Goal: Transaction & Acquisition: Purchase product/service

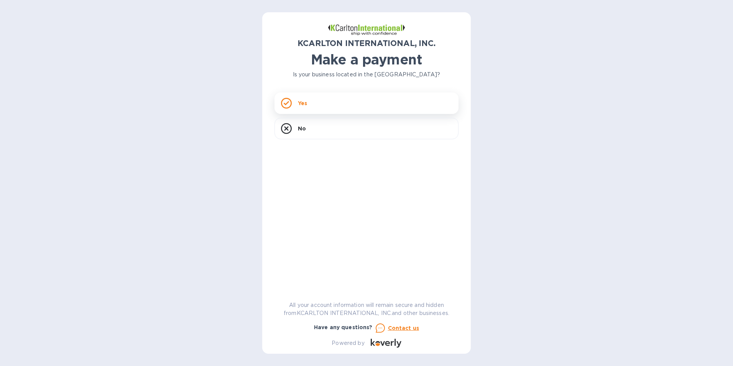
click at [301, 101] on p "Yes" at bounding box center [302, 103] width 9 height 8
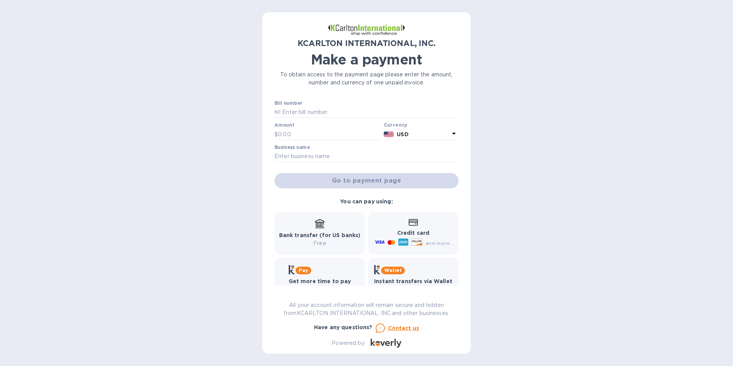
click at [289, 124] on label "Amount" at bounding box center [285, 125] width 20 height 5
drag, startPoint x: 289, startPoint y: 124, endPoint x: 284, endPoint y: 129, distance: 7.3
click at [284, 129] on input "text" at bounding box center [329, 135] width 103 height 12
type input "5,496.86"
click at [539, 173] on div "KCARLTON INTERNATIONAL, INC. Make a payment To obtain access to the payment pag…" at bounding box center [366, 183] width 733 height 366
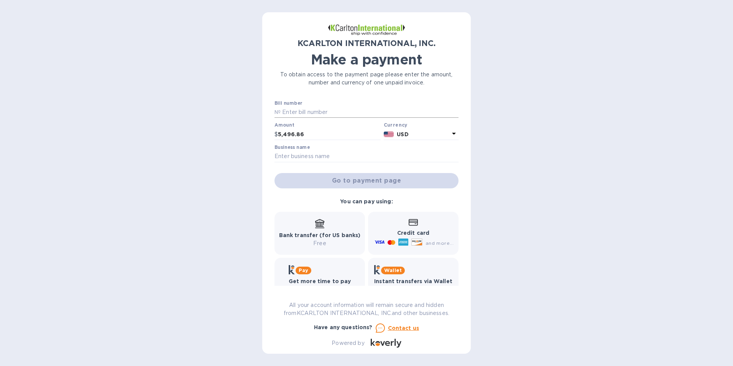
click at [310, 109] on input "text" at bounding box center [370, 113] width 178 height 12
click at [328, 114] on input "text" at bounding box center [370, 113] width 178 height 12
paste input "7250612-1"
type input "7250612-1"
click at [323, 154] on input "text" at bounding box center [367, 157] width 184 height 12
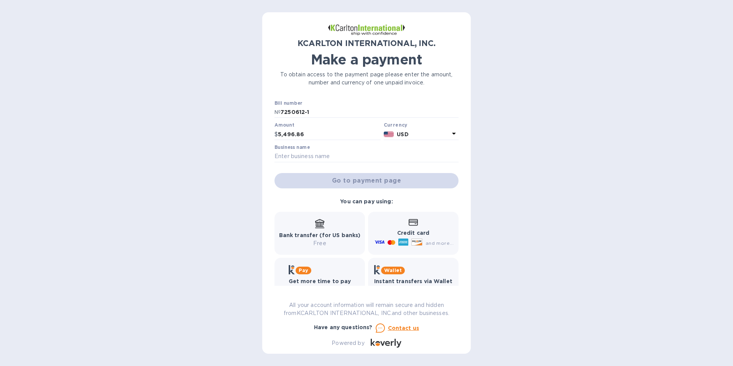
click at [218, 154] on div "KCARLTON INTERNATIONAL, INC. Make a payment To obtain access to the payment pag…" at bounding box center [366, 183] width 733 height 366
click at [295, 157] on input "text" at bounding box center [367, 157] width 184 height 12
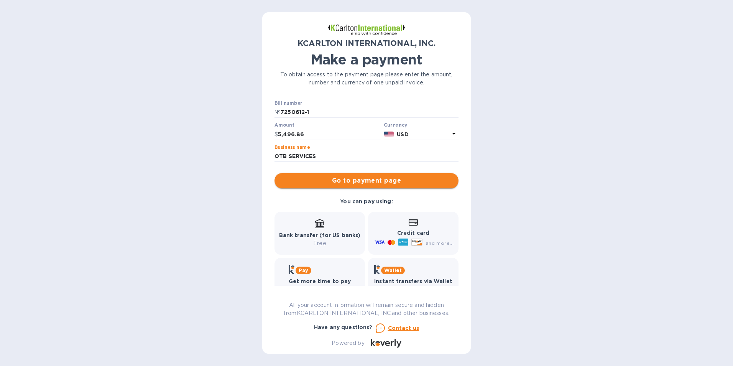
type input "OTB SERVICES"
click at [299, 179] on span "Go to payment page" at bounding box center [367, 180] width 172 height 9
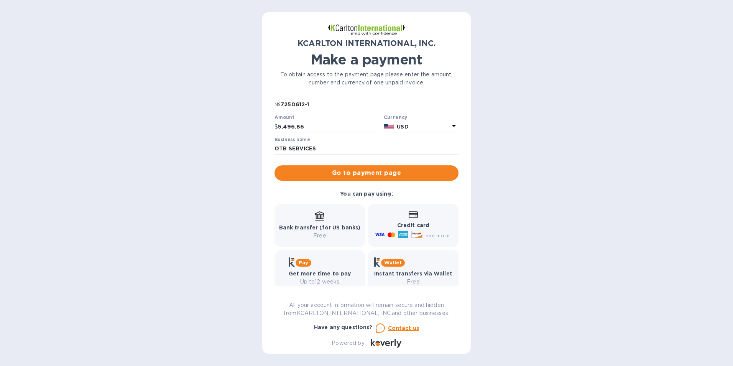
scroll to position [20, 0]
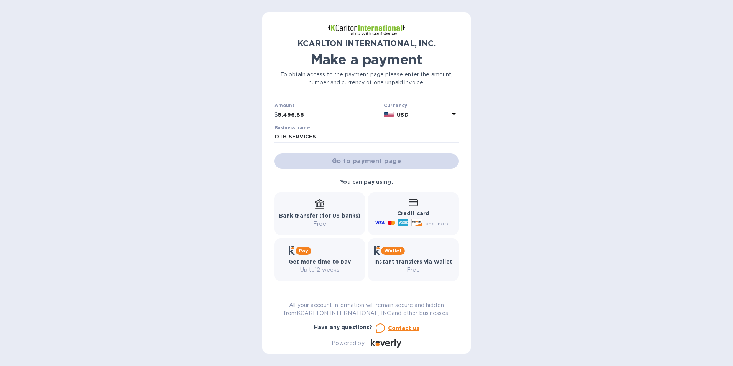
click at [416, 227] on html "KCARLTON INTERNATIONAL, INC. Make a payment To obtain access to the payment pag…" at bounding box center [366, 183] width 733 height 366
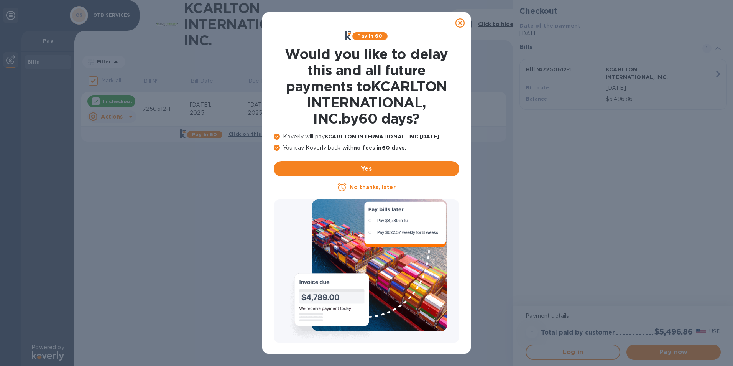
click at [384, 187] on u "No thanks, later" at bounding box center [373, 187] width 46 height 6
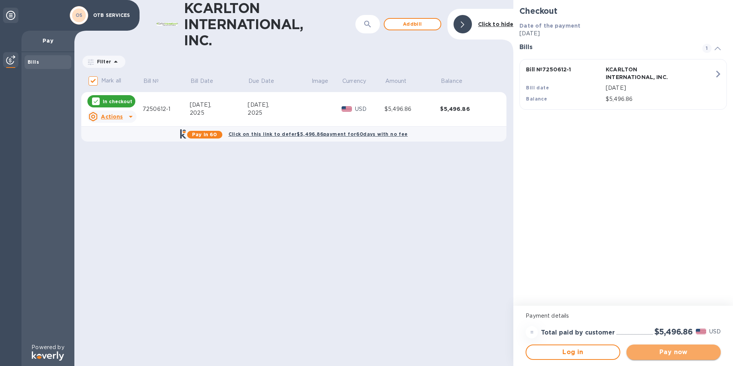
click at [666, 357] on button "Pay now" at bounding box center [674, 351] width 94 height 15
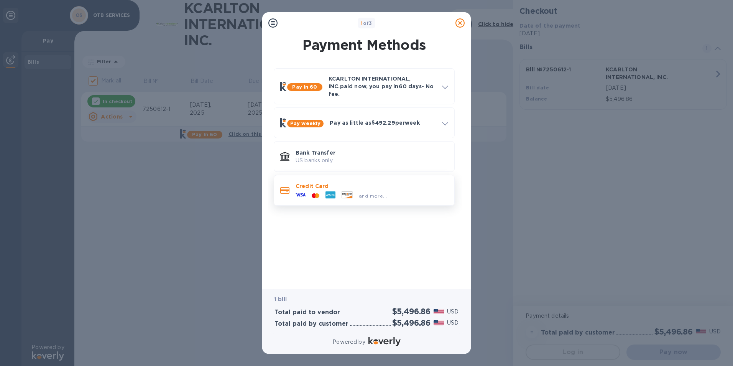
click at [348, 191] on icon at bounding box center [347, 194] width 10 height 7
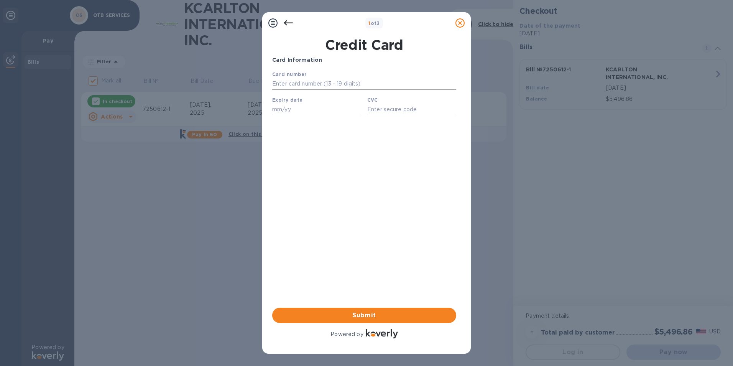
click at [300, 89] on input "text" at bounding box center [364, 84] width 184 height 12
type input "[CREDIT_CARD_NUMBER]"
click at [300, 118] on div "Your browser does not support iframes" at bounding box center [364, 94] width 190 height 55
click at [300, 111] on input "text" at bounding box center [316, 110] width 89 height 12
type input "08/28"
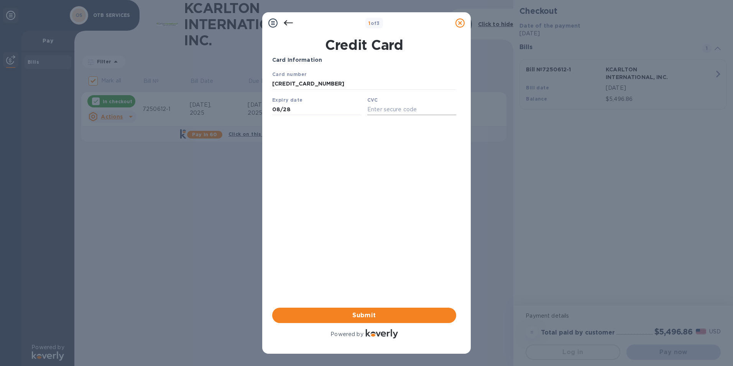
click at [393, 114] on input "text" at bounding box center [412, 110] width 89 height 12
type input "958"
click at [382, 157] on div "Card Information Your browser does not support iframes Submit Powered by" at bounding box center [364, 198] width 184 height 284
click at [338, 311] on span "Submit" at bounding box center [365, 315] width 172 height 9
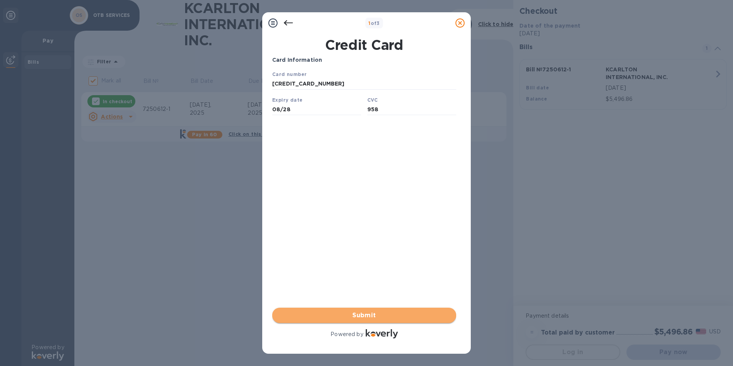
click at [320, 315] on span "Submit" at bounding box center [365, 315] width 172 height 9
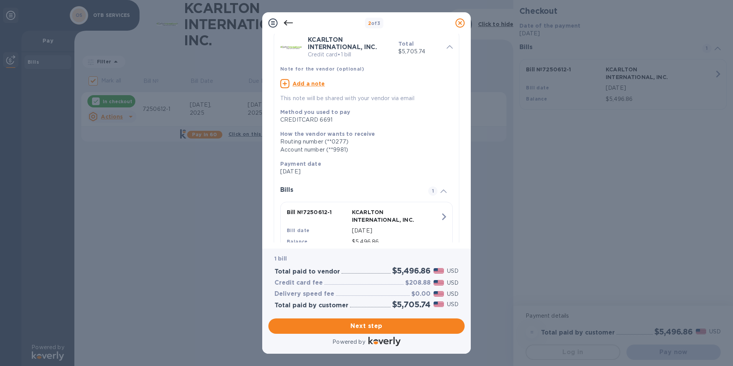
scroll to position [68, 0]
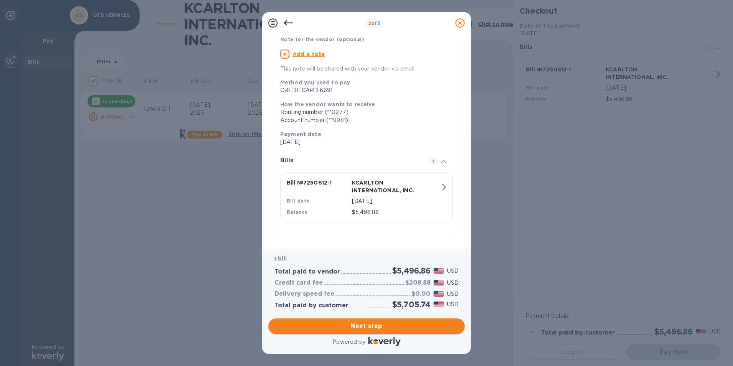
click at [368, 325] on span "Next step" at bounding box center [367, 325] width 184 height 9
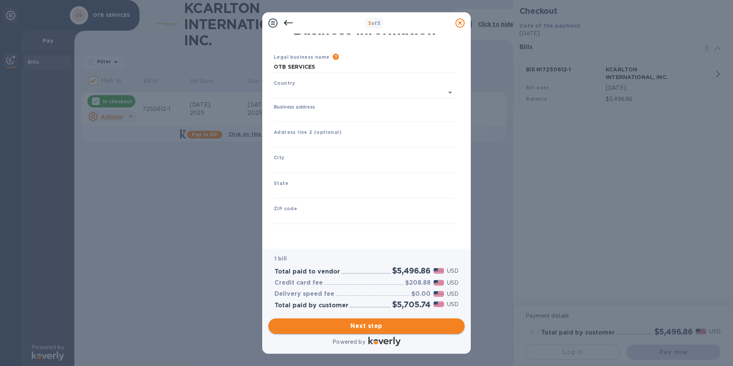
scroll to position [9, 0]
type input "[GEOGRAPHIC_DATA]"
drag, startPoint x: 319, startPoint y: 65, endPoint x: 260, endPoint y: 66, distance: 58.7
click at [260, 66] on div "3 of 3 Business Information Legal business name Please provide the legal name t…" at bounding box center [366, 183] width 733 height 366
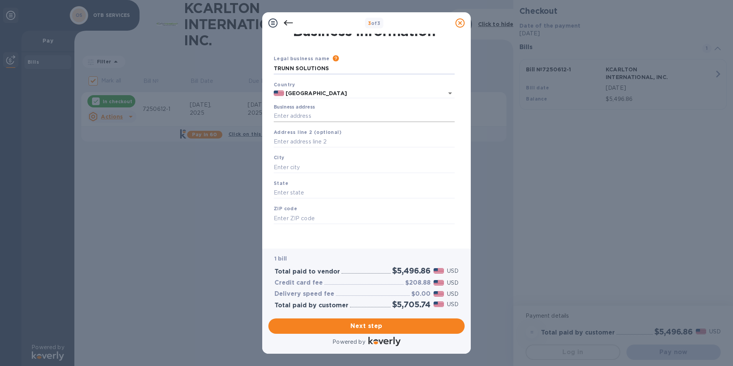
type input "TRUNN SOLUTIONS"
click at [293, 117] on input "Business address" at bounding box center [364, 116] width 181 height 12
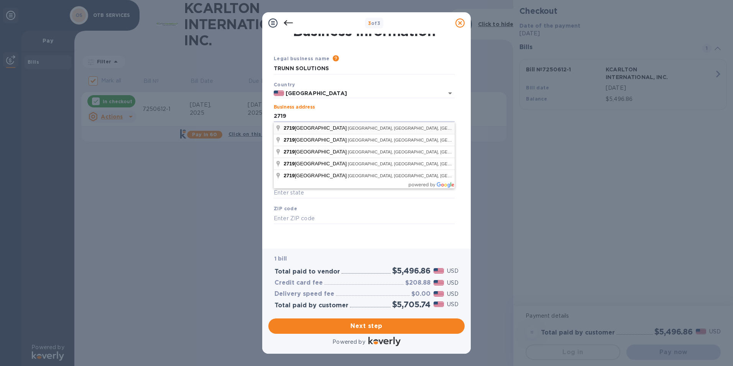
type input "[STREET_ADDRESS]"
type input "Hollywood"
type input "FL"
type input "33020"
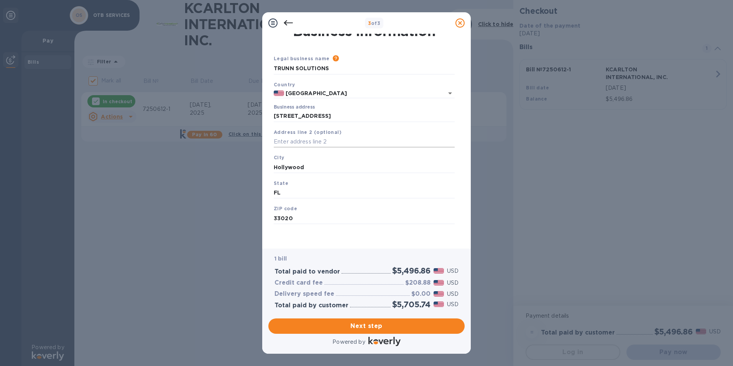
click at [296, 141] on input "text" at bounding box center [364, 142] width 181 height 12
type input "5556"
click at [397, 328] on span "Next step" at bounding box center [367, 325] width 184 height 9
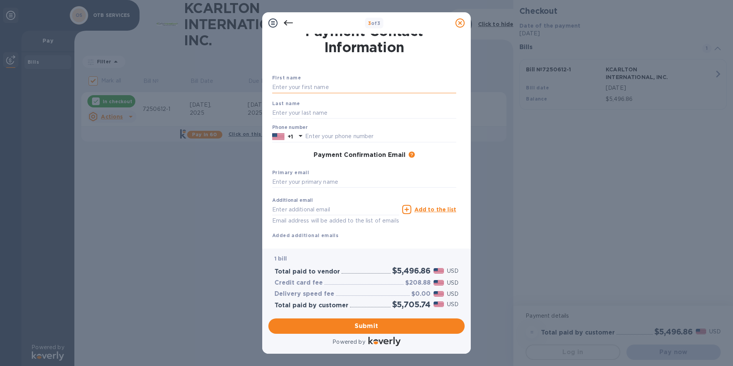
click at [322, 91] on input "text" at bounding box center [364, 88] width 184 height 12
click at [275, 170] on b "Primary email" at bounding box center [290, 173] width 37 height 6
click at [294, 89] on input "text" at bounding box center [364, 88] width 184 height 12
type input "f"
type input "[PERSON_NAME]"
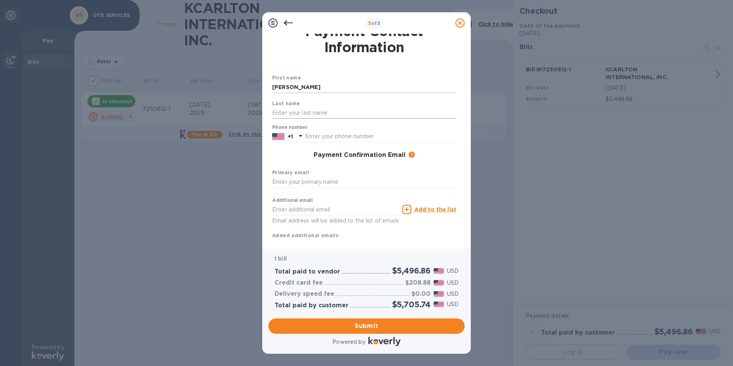
click at [282, 114] on input "text" at bounding box center [364, 113] width 184 height 12
type input "[PERSON_NAME]"
click at [439, 174] on div "Primary email" at bounding box center [364, 178] width 190 height 26
click at [372, 135] on input "text" at bounding box center [380, 137] width 151 height 12
type input "7862466127"
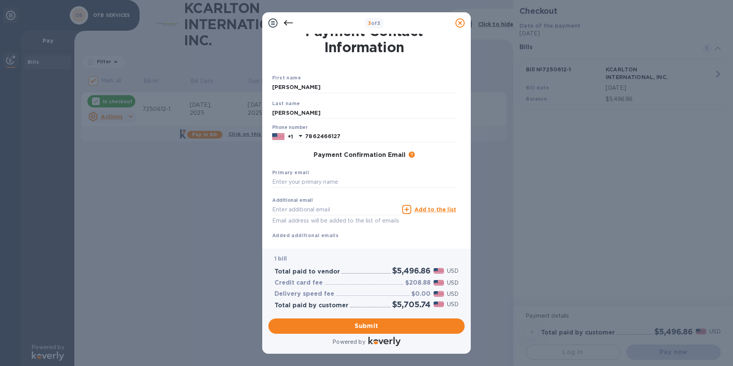
click at [435, 102] on div "Last name [PERSON_NAME]" at bounding box center [364, 109] width 190 height 26
click at [343, 176] on input "text" at bounding box center [364, 182] width 184 height 12
type input "[EMAIL_ADDRESS][DOMAIN_NAME]"
click at [385, 236] on div "Additional email [EMAIL_ADDRESS][DOMAIN_NAME] Email address will be added to th…" at bounding box center [364, 217] width 184 height 46
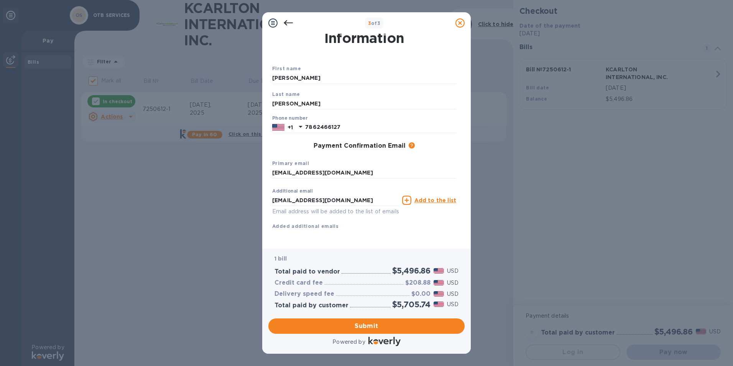
scroll to position [27, 0]
click at [377, 327] on span "Submit" at bounding box center [367, 325] width 184 height 9
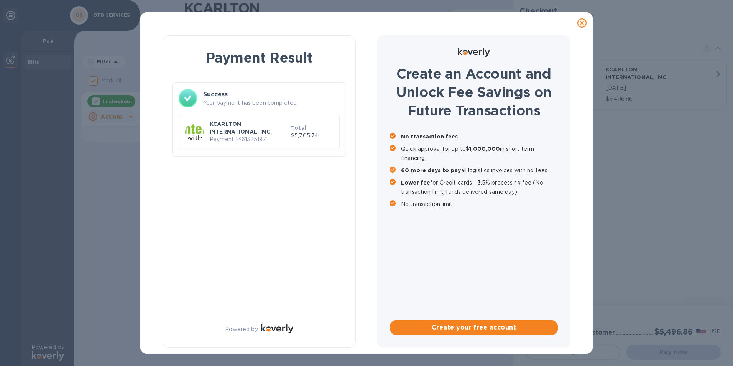
checkbox input "false"
